Goal: Task Accomplishment & Management: Manage account settings

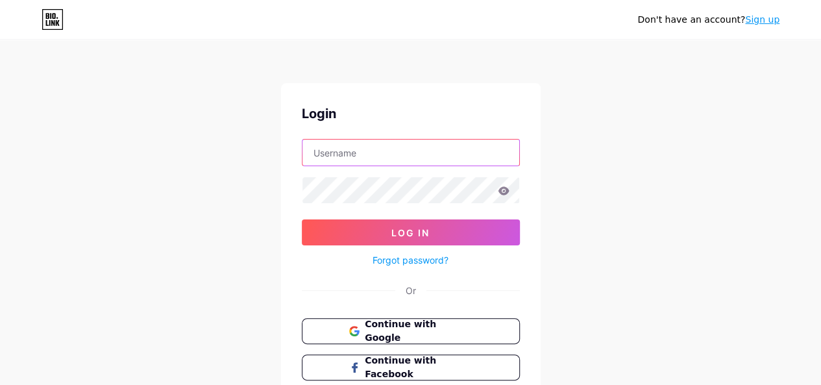
click at [414, 164] on input "text" at bounding box center [410, 153] width 217 height 26
type input "[EMAIL_ADDRESS][DOMAIN_NAME]"
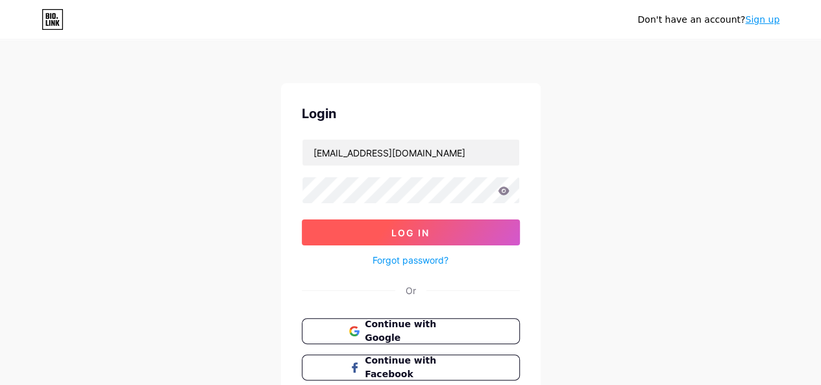
click at [367, 225] on button "Log In" at bounding box center [411, 232] width 218 height 26
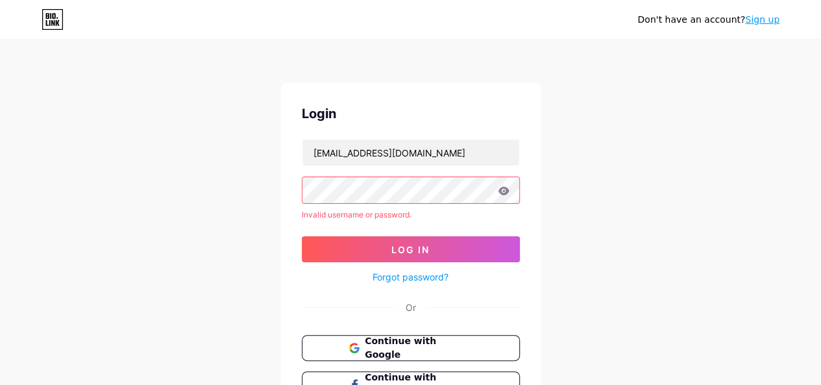
scroll to position [65, 0]
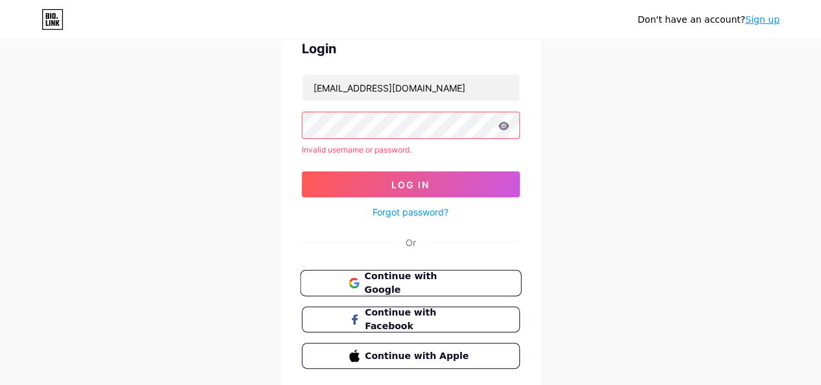
click at [396, 284] on span "Continue with Google" at bounding box center [418, 283] width 108 height 28
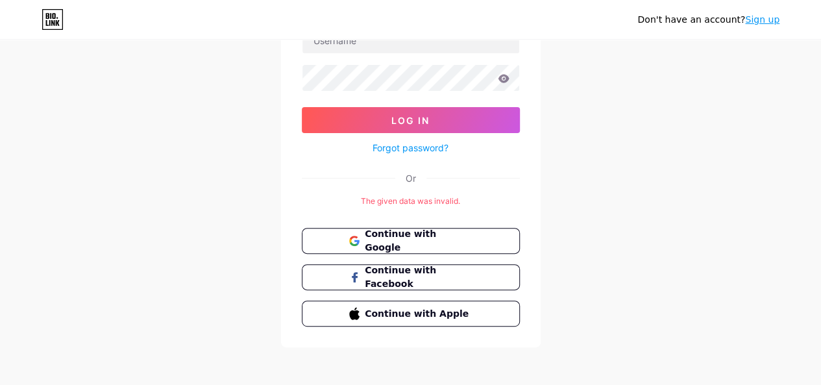
scroll to position [114, 0]
